Goal: Information Seeking & Learning: Learn about a topic

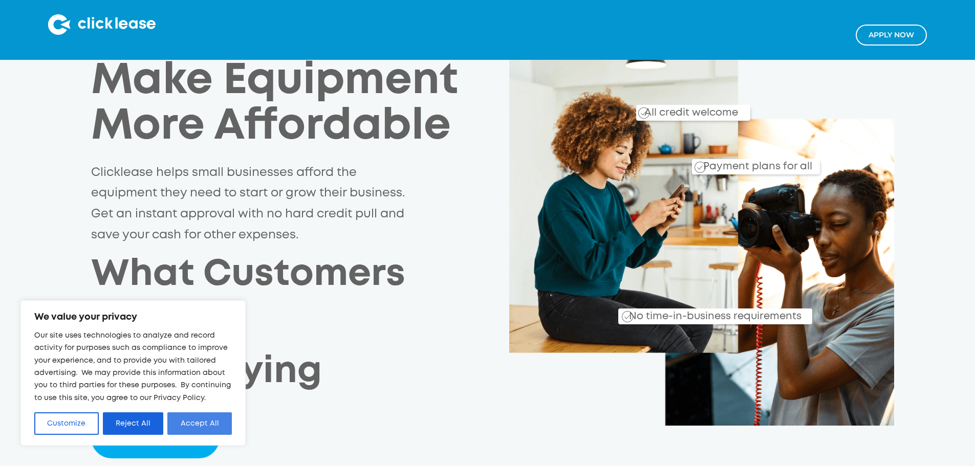
click at [214, 416] on button "Accept All" at bounding box center [199, 423] width 64 height 23
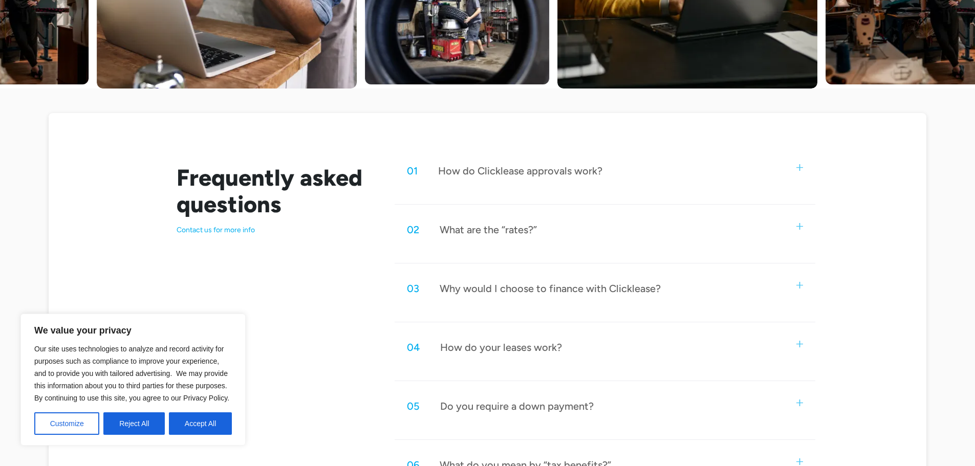
scroll to position [409, 0]
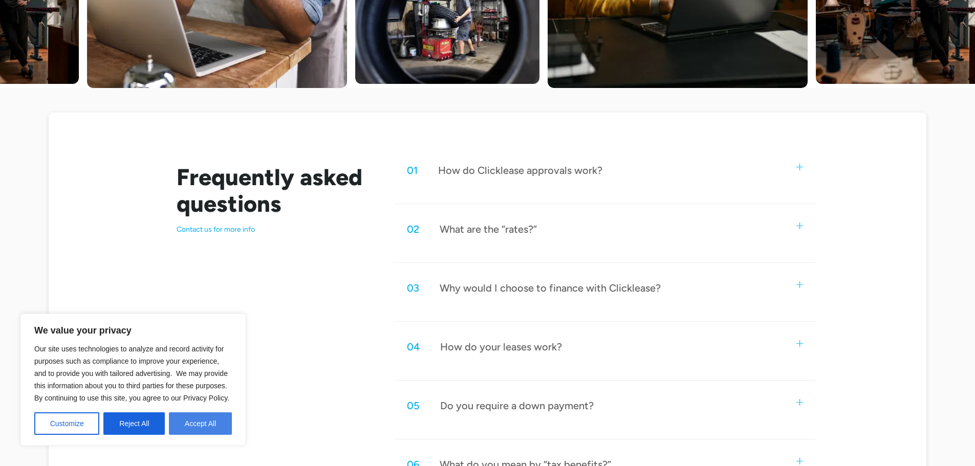
click at [215, 424] on button "Accept All" at bounding box center [200, 423] width 63 height 23
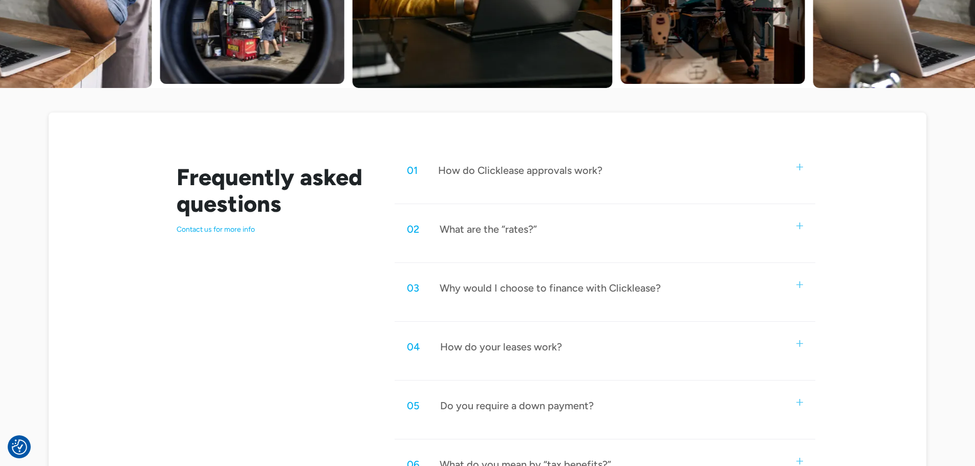
click at [800, 224] on img at bounding box center [799, 226] width 7 height 7
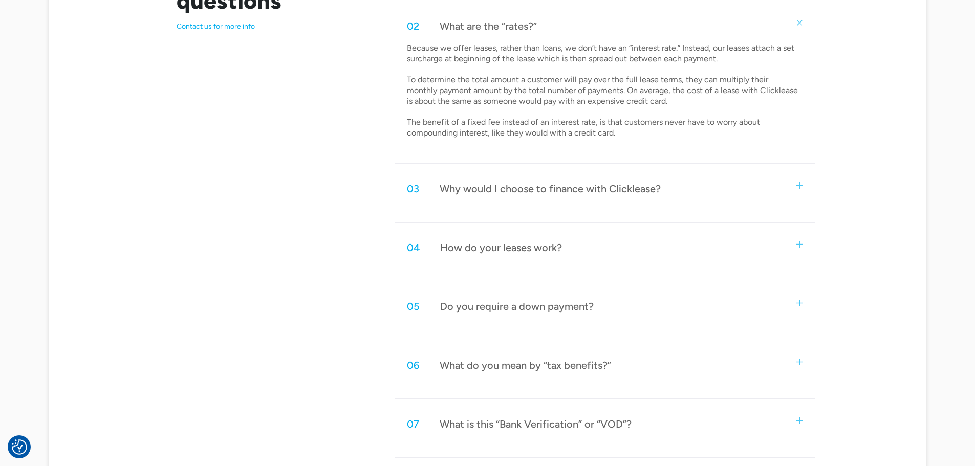
scroll to position [614, 0]
click at [804, 247] on div "04 How do your leases work?" at bounding box center [605, 247] width 420 height 34
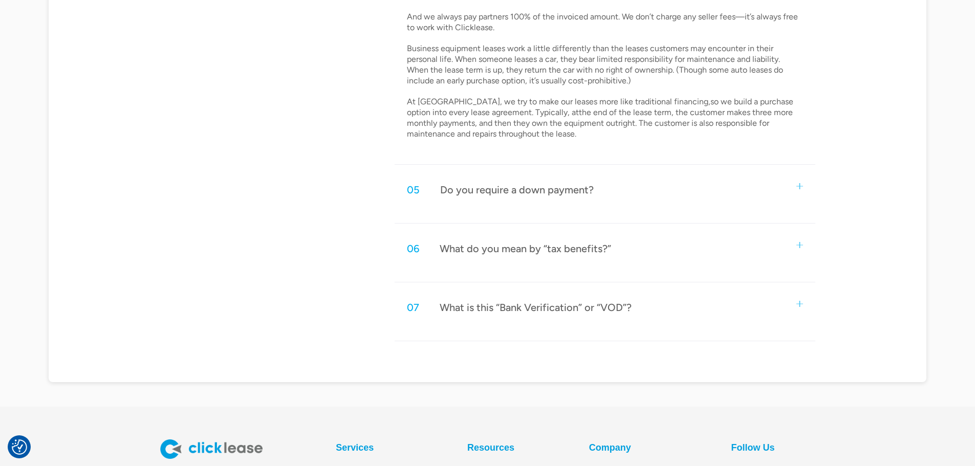
scroll to position [920, 0]
click at [723, 186] on div "05 Do you require a down payment?" at bounding box center [605, 189] width 420 height 34
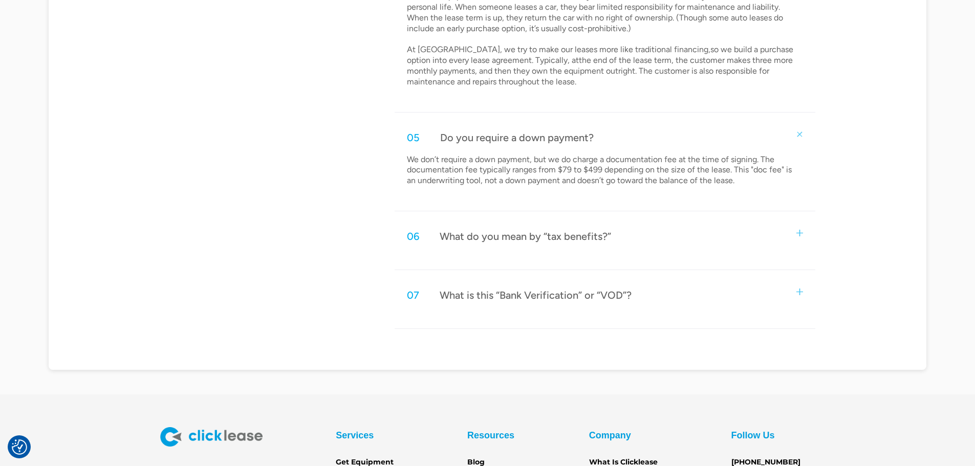
click at [710, 237] on div "06 What do you mean by “tax benefits?”" at bounding box center [605, 237] width 420 height 34
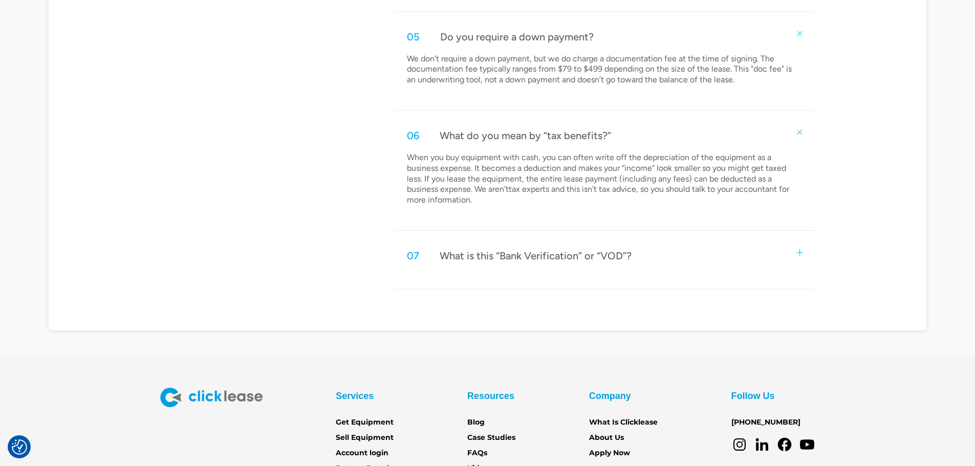
scroll to position [1073, 0]
click at [738, 249] on div "07 What is this “Bank Verification” or “VOD”?" at bounding box center [605, 255] width 420 height 34
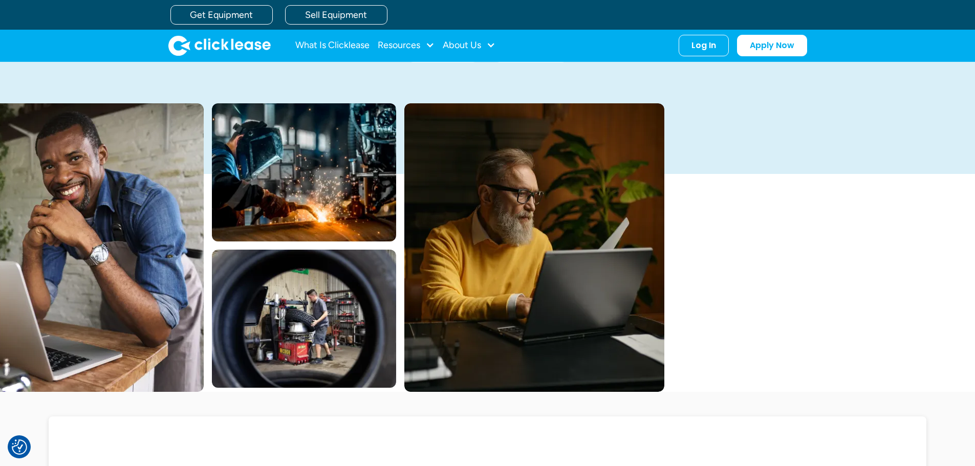
scroll to position [31, 0]
